Goal: Information Seeking & Learning: Learn about a topic

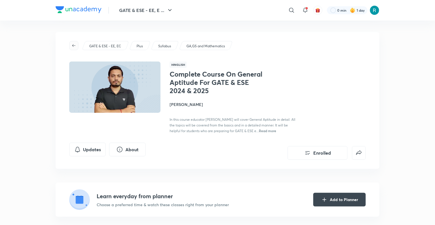
click at [74, 45] on icon "button" at bounding box center [74, 45] width 5 height 5
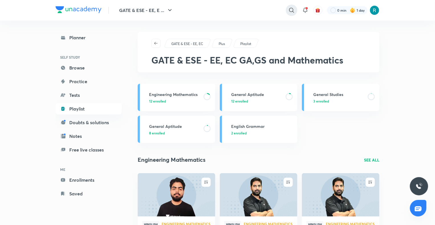
click at [289, 8] on icon at bounding box center [291, 10] width 7 height 7
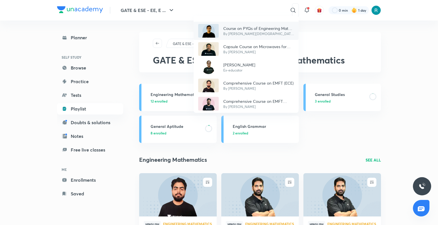
click at [243, 30] on p "Course on PYQs of Engineering Maths - GATE, ESE & ISRO Exams" at bounding box center [258, 28] width 71 height 6
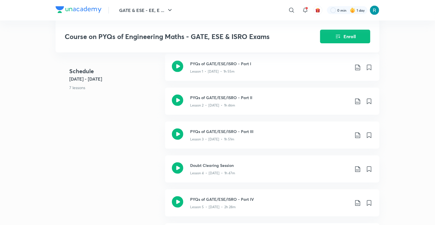
scroll to position [158, 0]
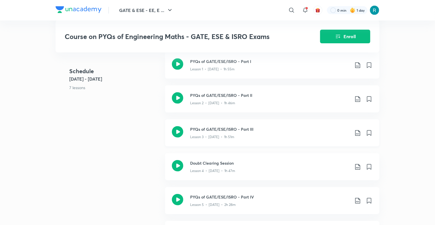
click at [258, 126] on h3 "PYQs of GATE/ESE/ISRO - Part III" at bounding box center [270, 129] width 160 height 6
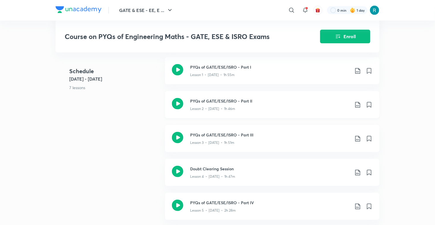
scroll to position [152, 0]
click at [335, 38] on icon "Enroll" at bounding box center [338, 35] width 7 height 7
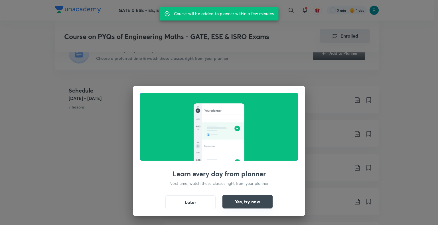
click at [235, 202] on button "Yes, try now" at bounding box center [247, 202] width 50 height 14
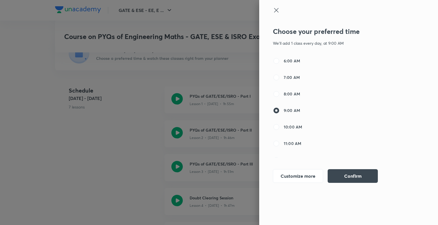
click at [275, 10] on icon at bounding box center [276, 10] width 7 height 7
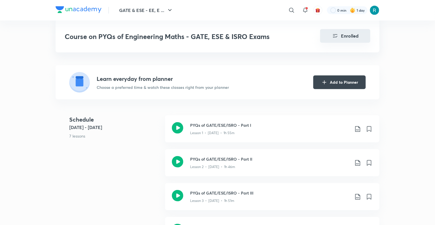
scroll to position [124, 0]
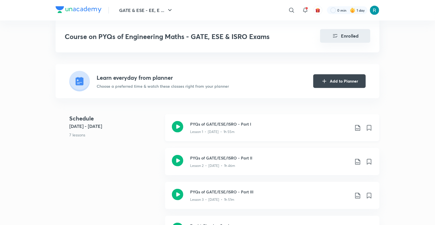
click at [251, 127] on div "Lesson 1 • [DATE] • 1h 55m" at bounding box center [270, 130] width 160 height 7
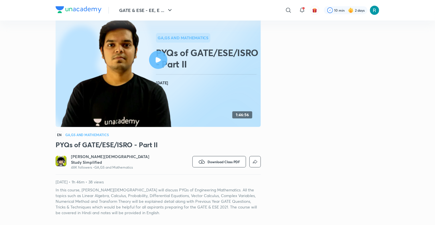
scroll to position [48, 0]
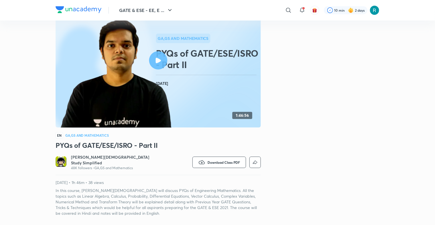
click at [157, 61] on icon at bounding box center [158, 60] width 5 height 5
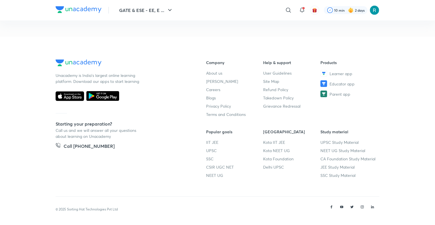
scroll to position [0, 0]
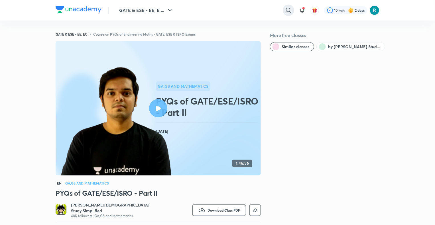
click at [286, 9] on icon at bounding box center [288, 10] width 7 height 7
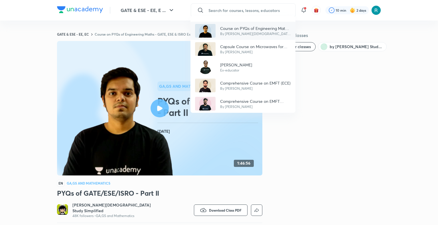
click at [245, 32] on p "By [PERSON_NAME][DEMOGRAPHIC_DATA] Study Simplified" at bounding box center [255, 33] width 71 height 5
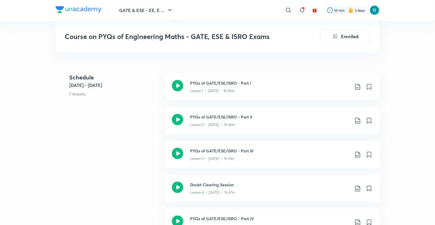
scroll to position [231, 0]
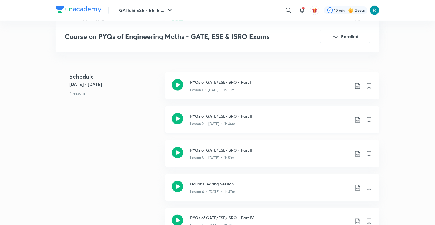
click at [260, 113] on h3 "PYQs of GATE/ESE/ISRO - Part II" at bounding box center [270, 116] width 160 height 6
click at [285, 153] on div "Lesson 3 • [DATE] • 1h 51m" at bounding box center [270, 156] width 160 height 7
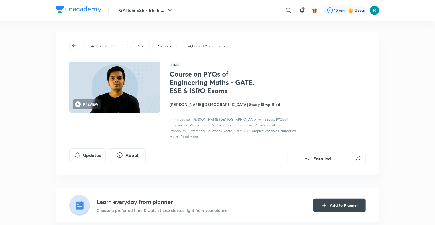
click at [73, 44] on icon "button" at bounding box center [74, 45] width 5 height 5
